Goal: Check status: Check status

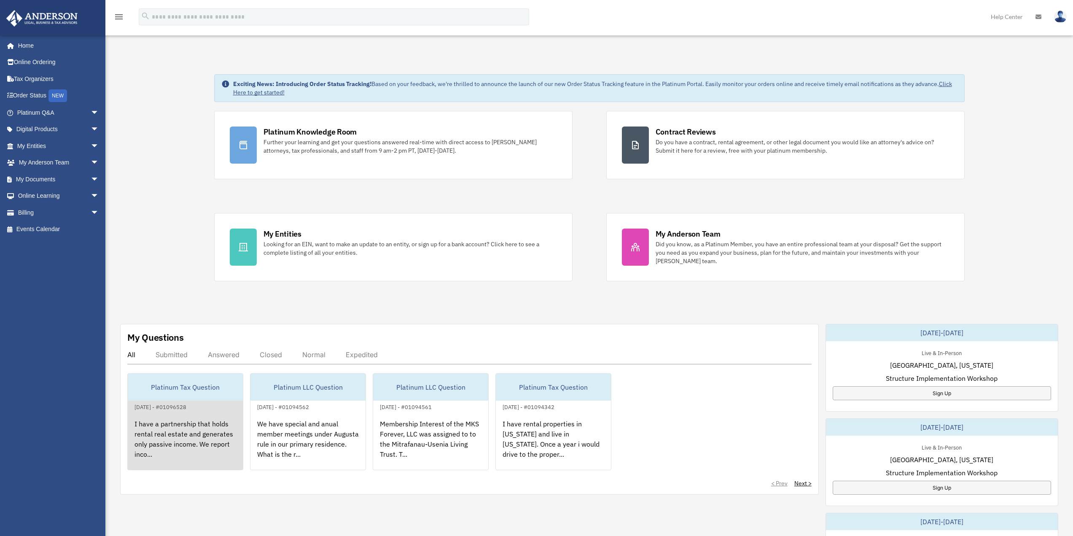
click at [197, 392] on div "Platinum Tax Question" at bounding box center [185, 386] width 115 height 27
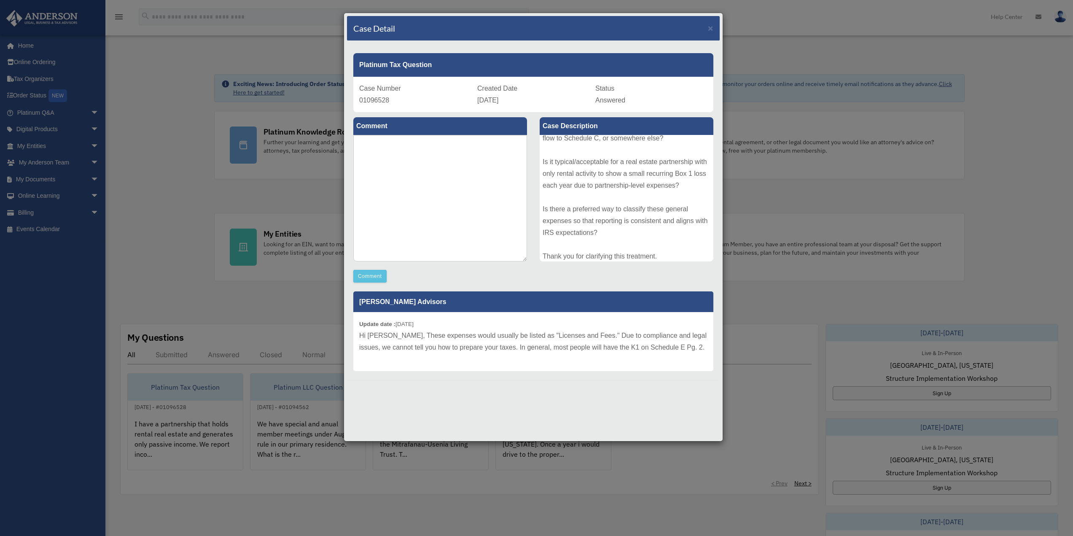
scroll to position [210, 0]
click at [711, 28] on span "×" at bounding box center [710, 28] width 5 height 10
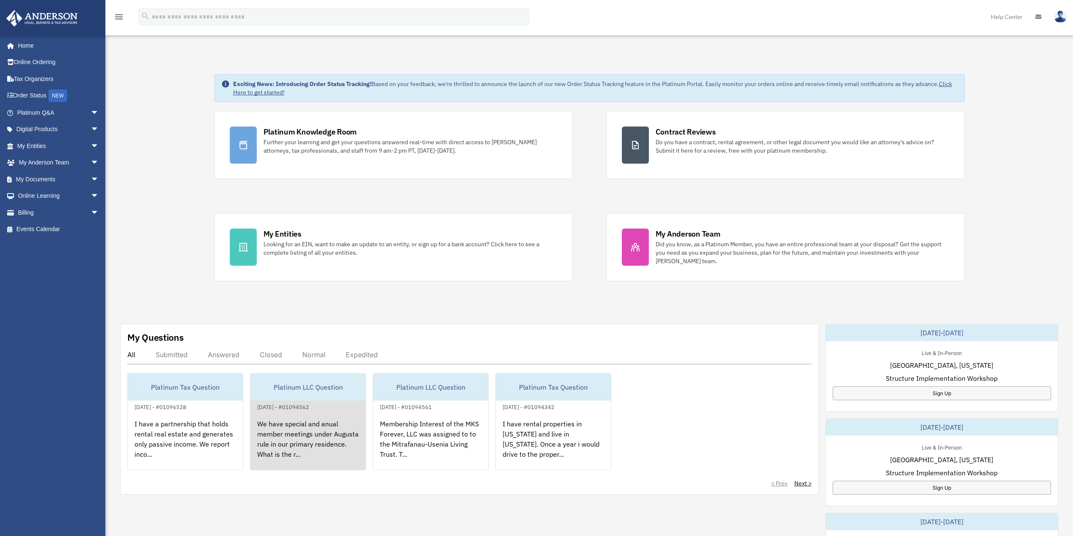
click at [316, 382] on div "Platinum LLC Question" at bounding box center [307, 386] width 115 height 27
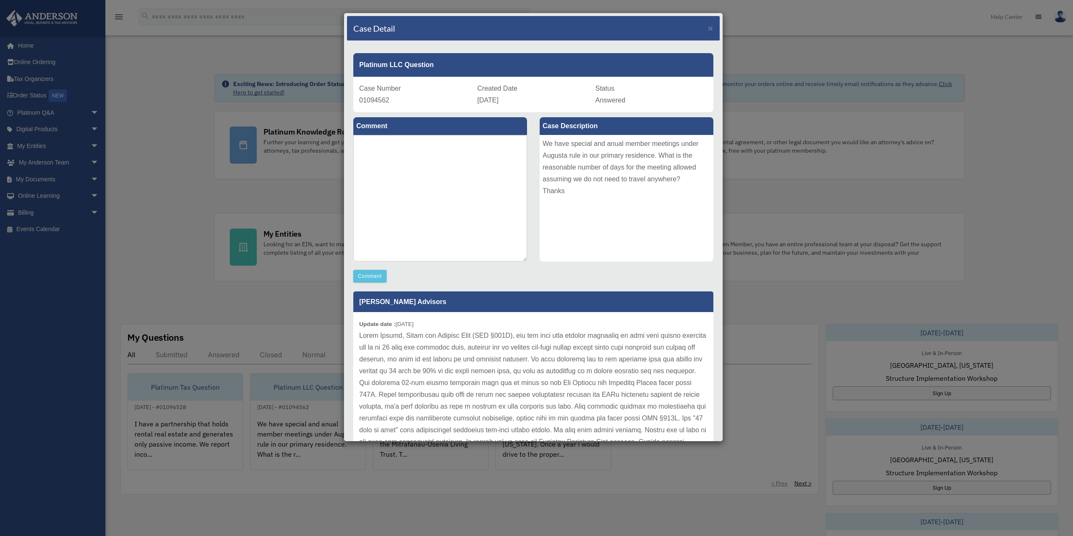
click at [763, 310] on div "Case Detail × Platinum LLC Question Case Number 01094562 Created Date [DATE] St…" at bounding box center [536, 268] width 1073 height 536
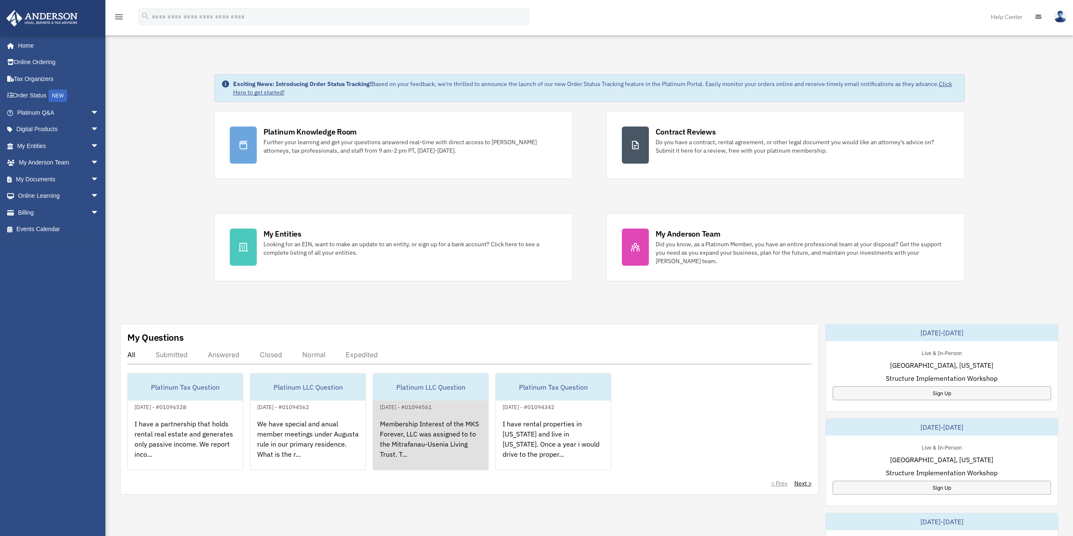
click at [457, 388] on div "Platinum LLC Question" at bounding box center [430, 386] width 115 height 27
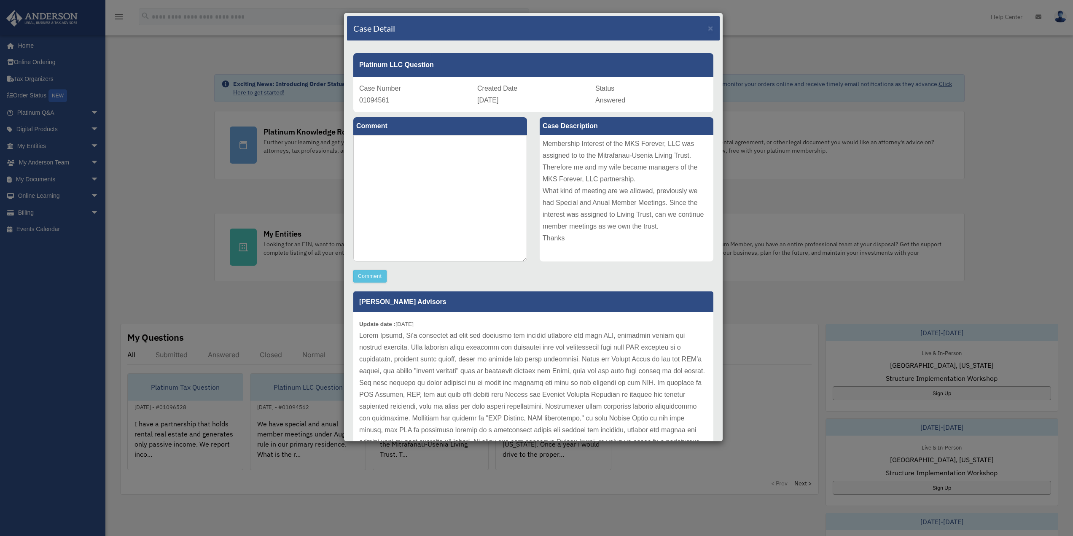
click at [772, 302] on div "Case Detail × Platinum LLC Question Case Number 01094561 Created Date [DATE] St…" at bounding box center [536, 268] width 1073 height 536
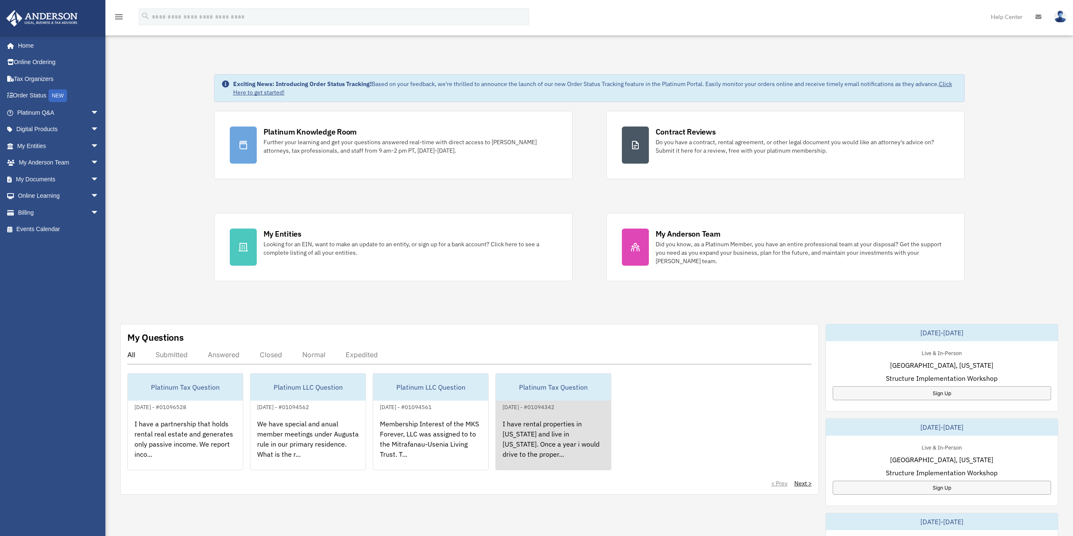
click at [570, 390] on div "Platinum Tax Question" at bounding box center [553, 386] width 115 height 27
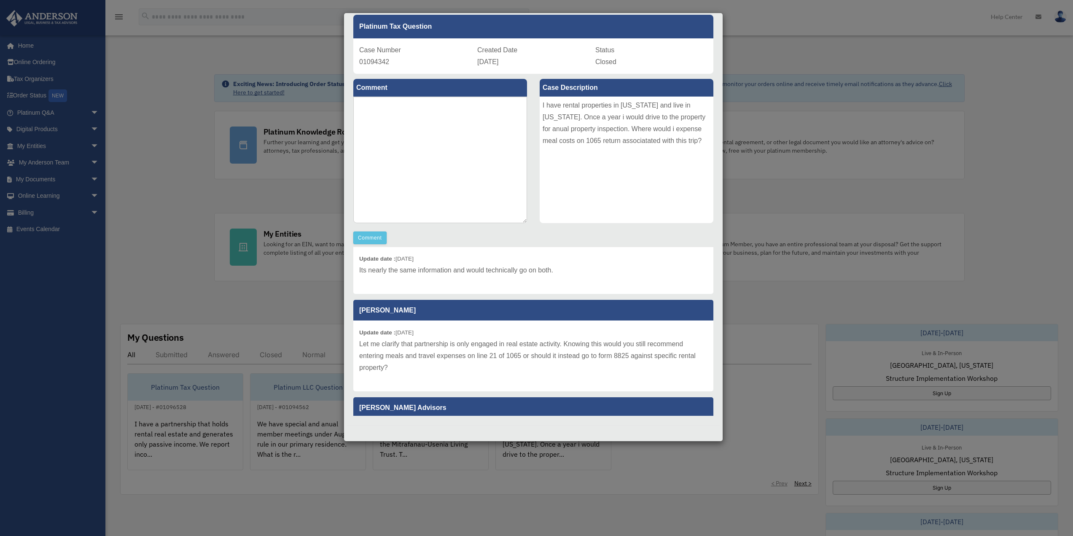
scroll to position [0, 0]
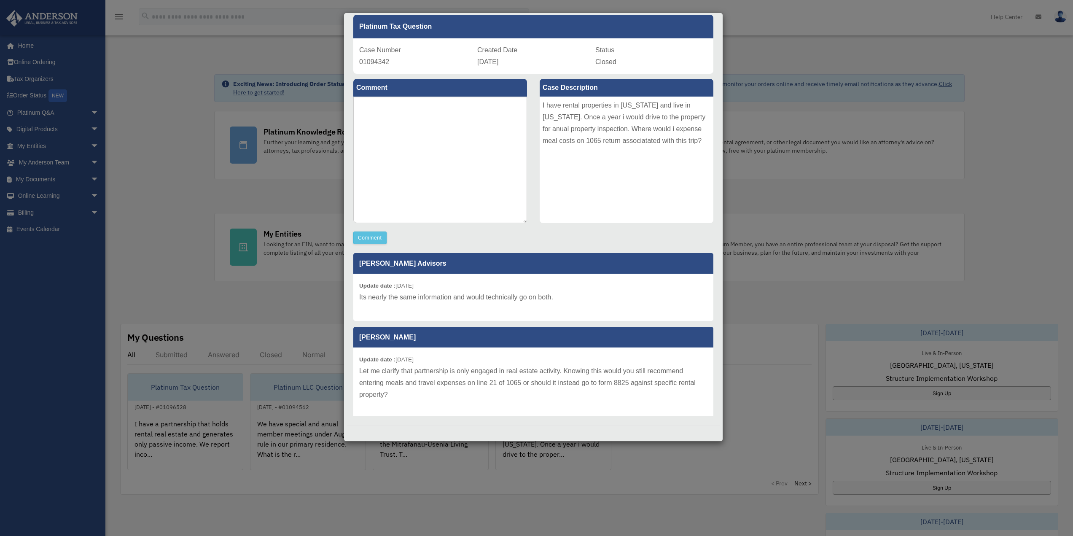
drag, startPoint x: 746, startPoint y: 307, endPoint x: 737, endPoint y: 308, distance: 8.9
click at [746, 307] on div "Case Detail × Platinum Tax Question Case Number 01094342 Created Date [DATE] St…" at bounding box center [536, 268] width 1073 height 536
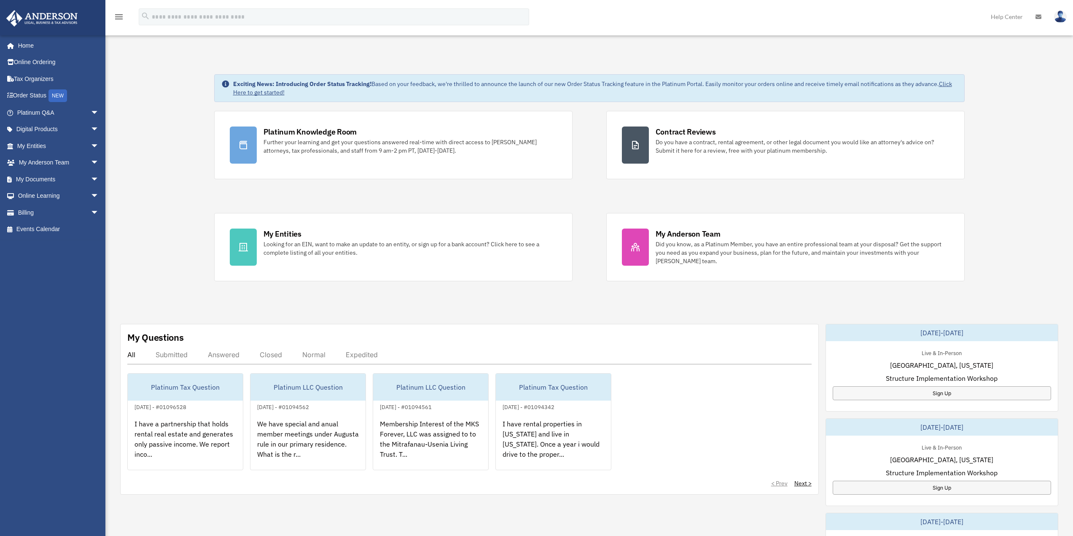
click at [136, 354] on div "All Submitted Answered Closed Normal Expedited" at bounding box center [469, 357] width 684 height 14
click at [804, 482] on link "Next >" at bounding box center [802, 483] width 17 height 8
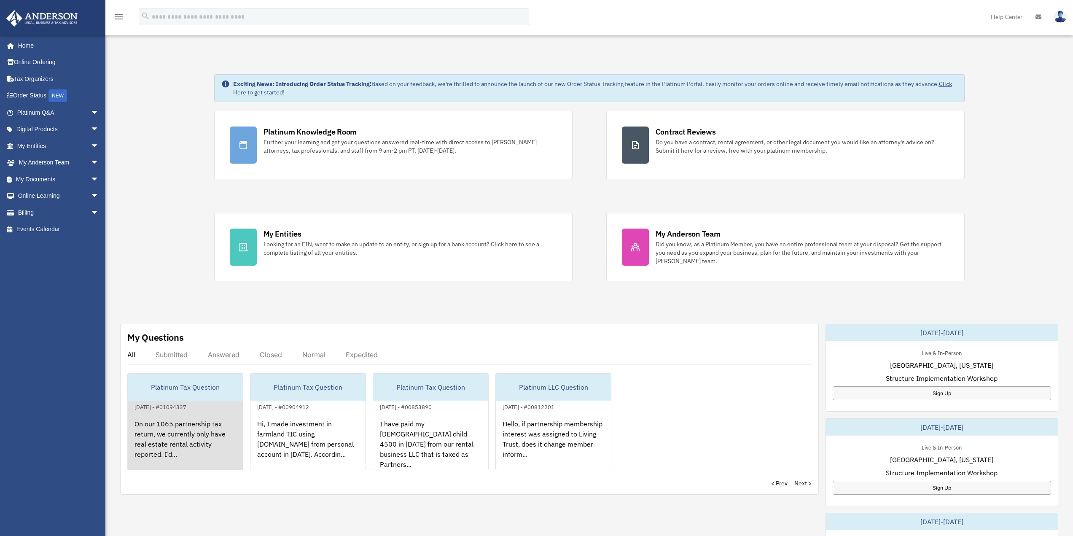
click at [212, 379] on div "Platinum Tax Question" at bounding box center [185, 386] width 115 height 27
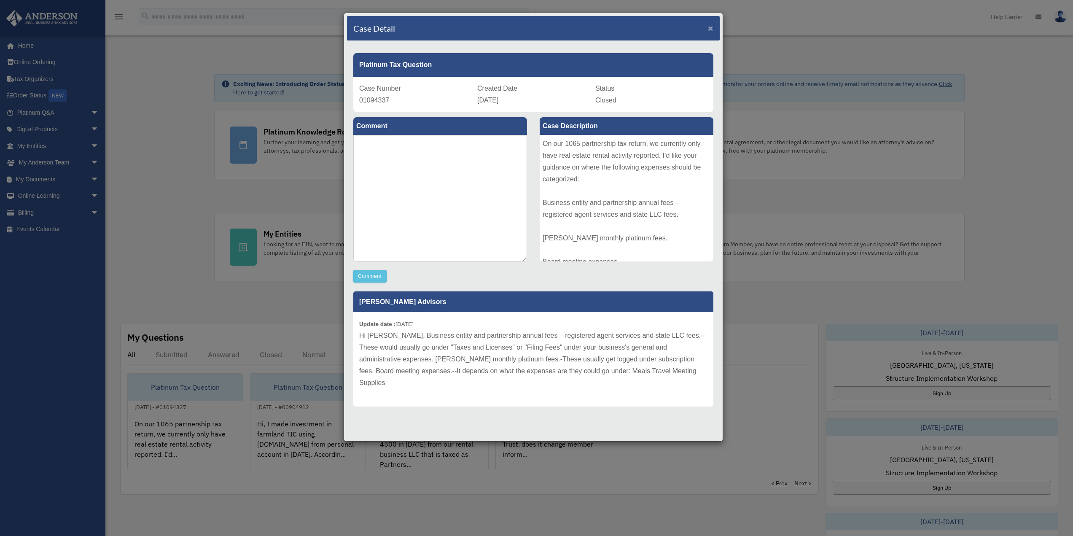
click at [710, 28] on span "×" at bounding box center [710, 28] width 5 height 10
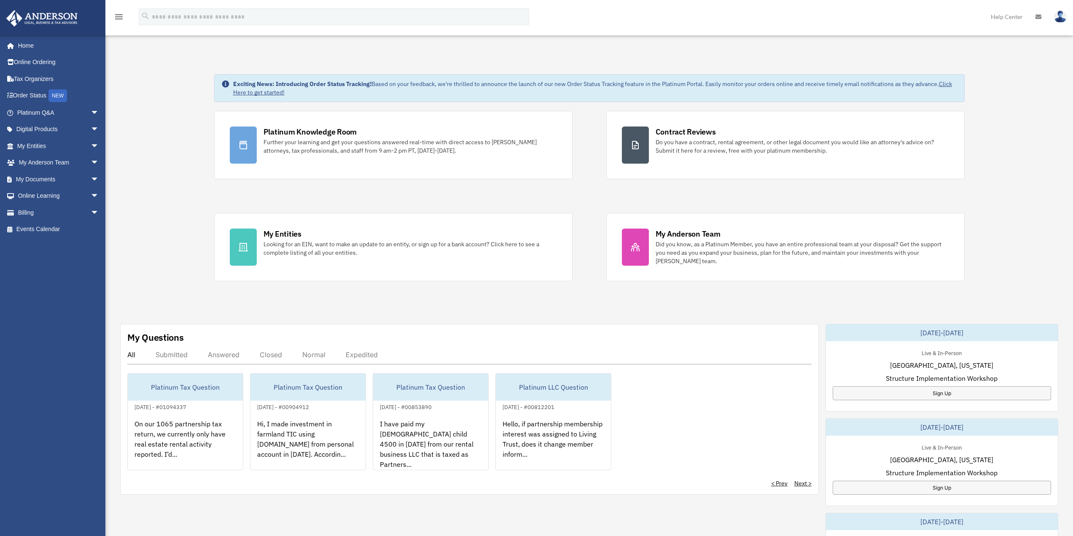
drag, startPoint x: 725, startPoint y: 16, endPoint x: 731, endPoint y: 14, distance: 6.5
click at [727, 14] on div "menu search Site Menu add [EMAIL_ADDRESS][DOMAIN_NAME] My Profile Reset Passwor…" at bounding box center [536, 20] width 1060 height 29
